Goal: Task Accomplishment & Management: Complete application form

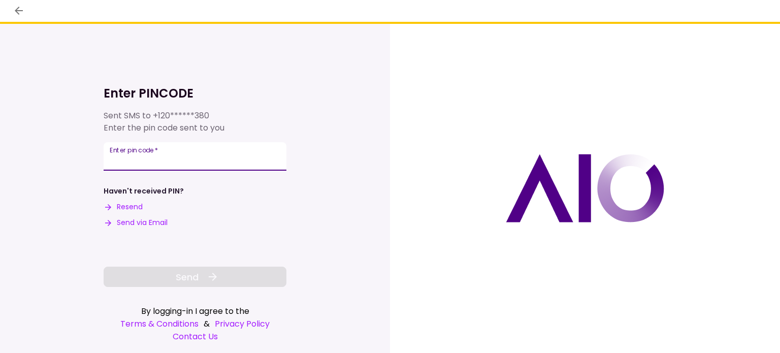
click at [112, 160] on input "Enter pin code   *" at bounding box center [195, 156] width 183 height 28
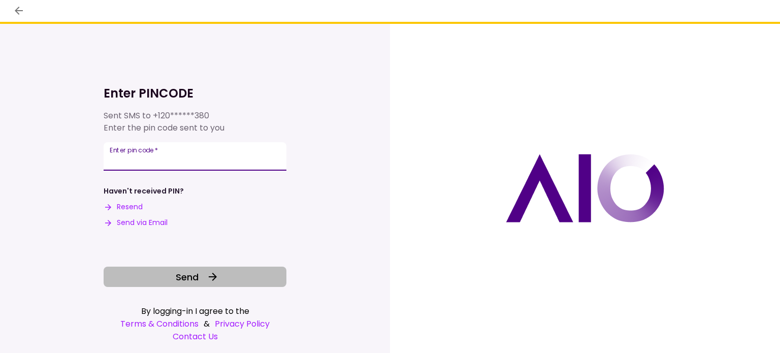
type input "******"
click at [203, 282] on button "Send" at bounding box center [195, 277] width 183 height 20
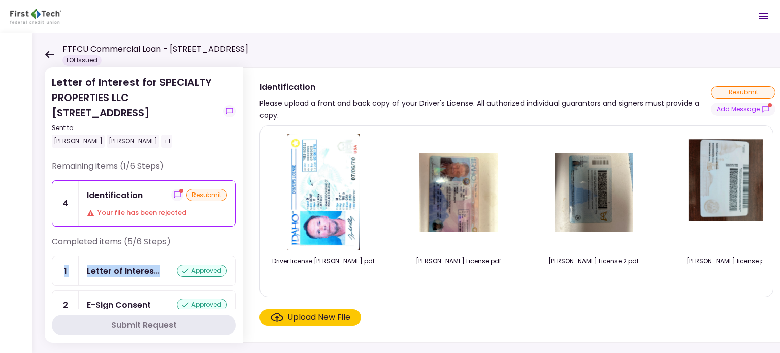
drag, startPoint x: 232, startPoint y: 237, endPoint x: 239, endPoint y: 259, distance: 23.1
click at [239, 259] on section "Letter of Interest for SPECIALTY PROPERTIES LLC [STREET_ADDRESS] Sent to: [PERS…" at bounding box center [144, 205] width 198 height 276
click at [316, 323] on div "Upload New File" at bounding box center [319, 317] width 63 height 12
click at [0, 0] on input "Upload New File" at bounding box center [0, 0] width 0 height 0
click at [204, 195] on div "resubmit" at bounding box center [206, 195] width 41 height 12
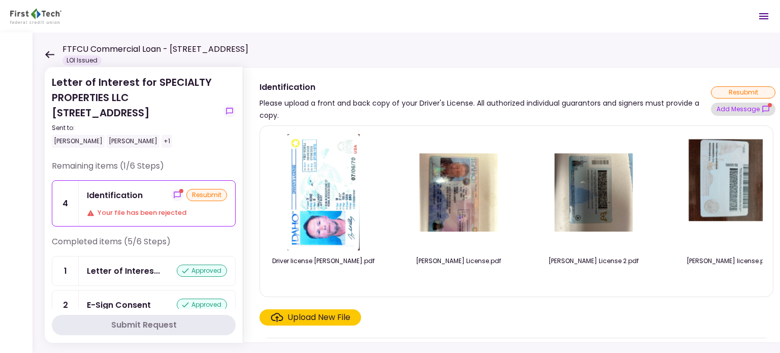
click at [740, 111] on button "Add Message" at bounding box center [743, 109] width 65 height 13
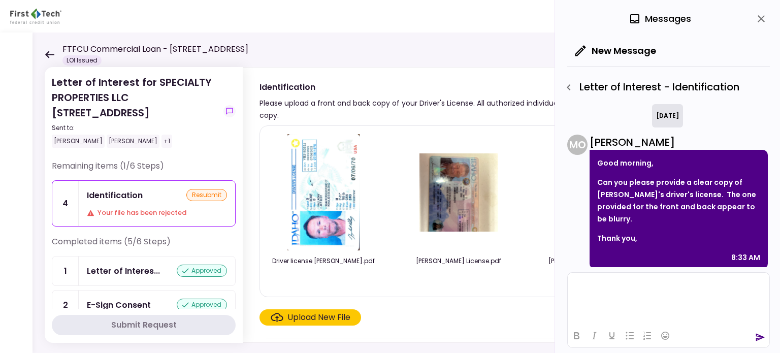
click at [585, 298] on html at bounding box center [669, 285] width 202 height 25
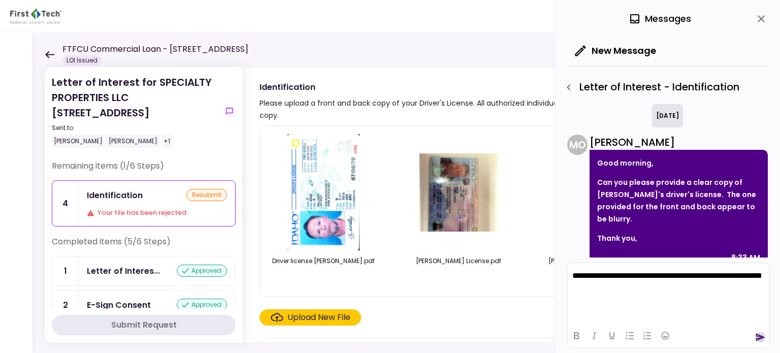
click at [760, 334] on icon "send" at bounding box center [760, 337] width 10 height 10
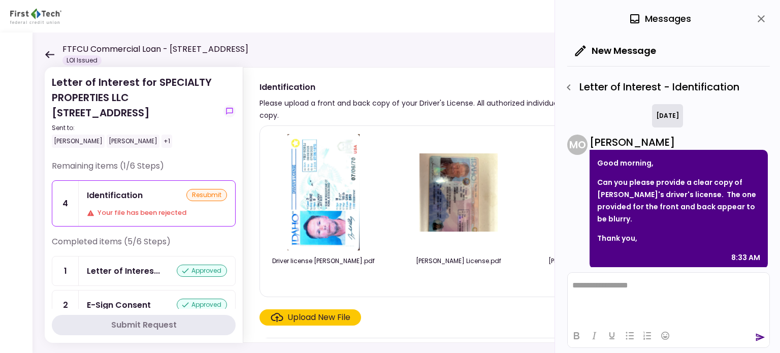
scroll to position [77, 0]
